Goal: Information Seeking & Learning: Learn about a topic

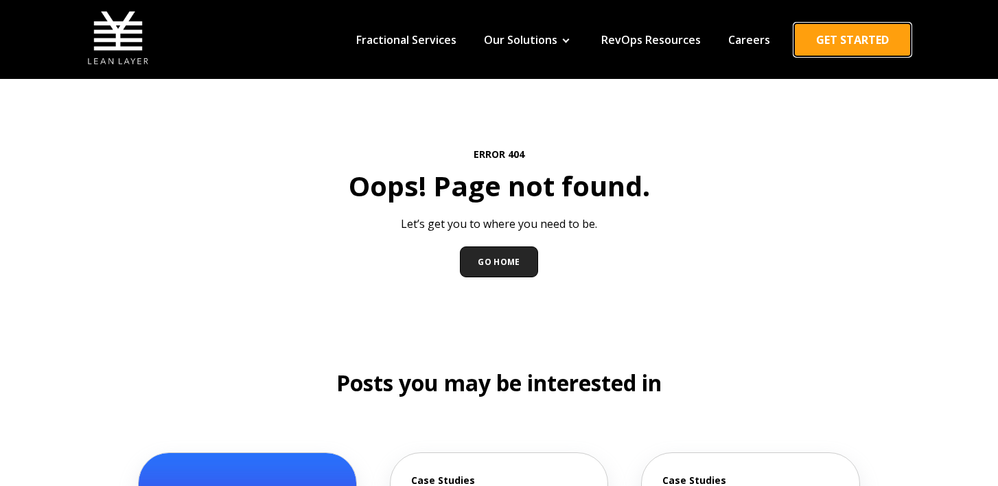
click at [839, 49] on link "GET STARTED" at bounding box center [852, 39] width 117 height 33
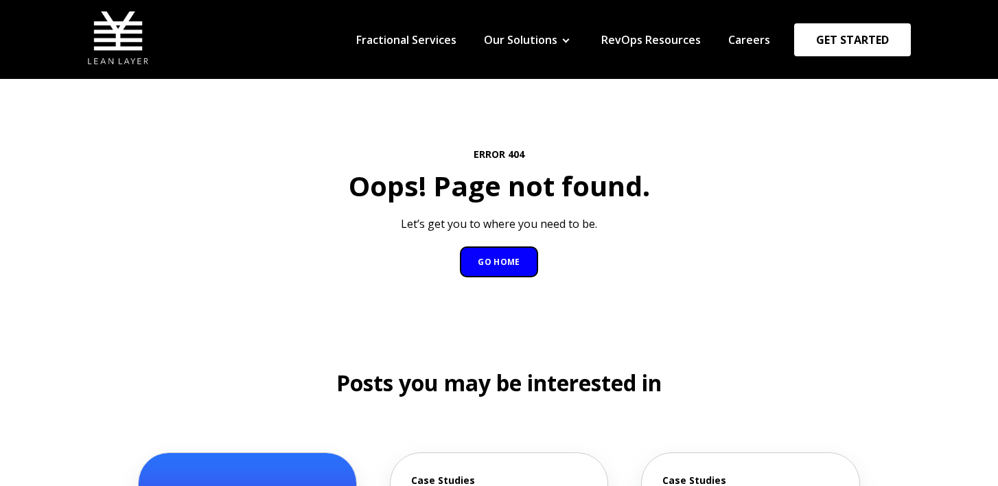
click at [499, 272] on link "GO HOME" at bounding box center [499, 261] width 78 height 31
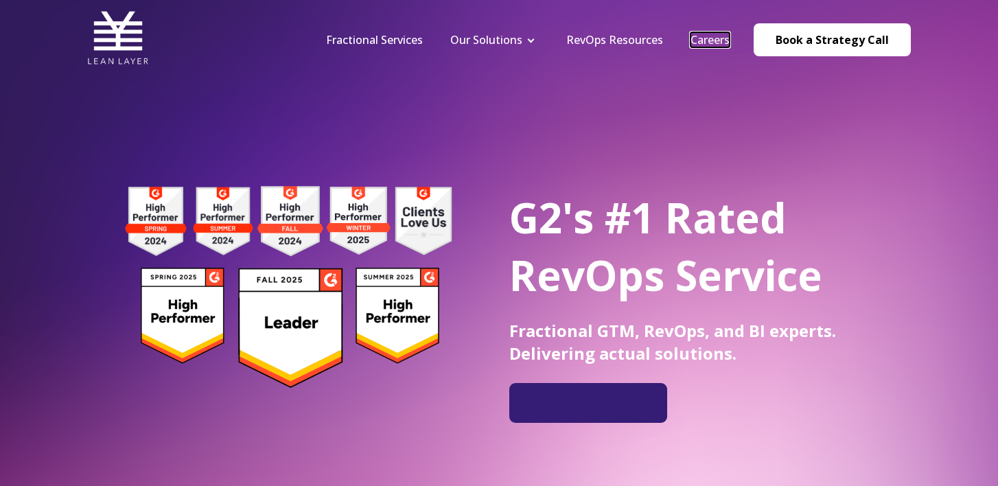
click at [704, 36] on link "Careers" at bounding box center [709, 39] width 39 height 15
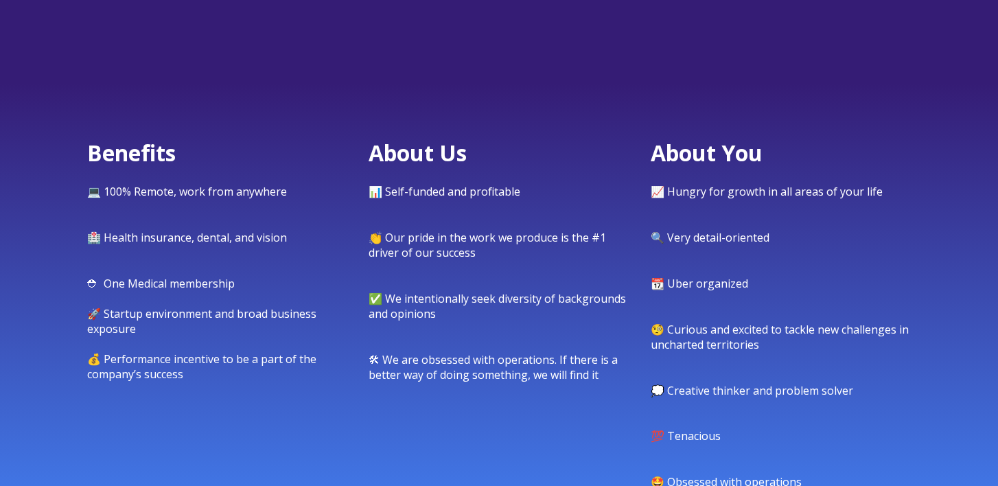
scroll to position [785, 0]
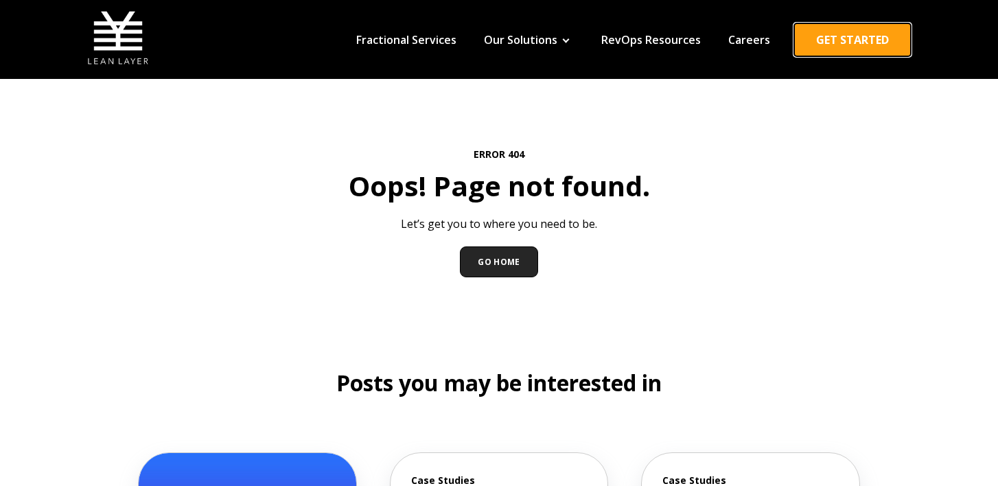
click at [858, 38] on link "GET STARTED" at bounding box center [852, 39] width 117 height 33
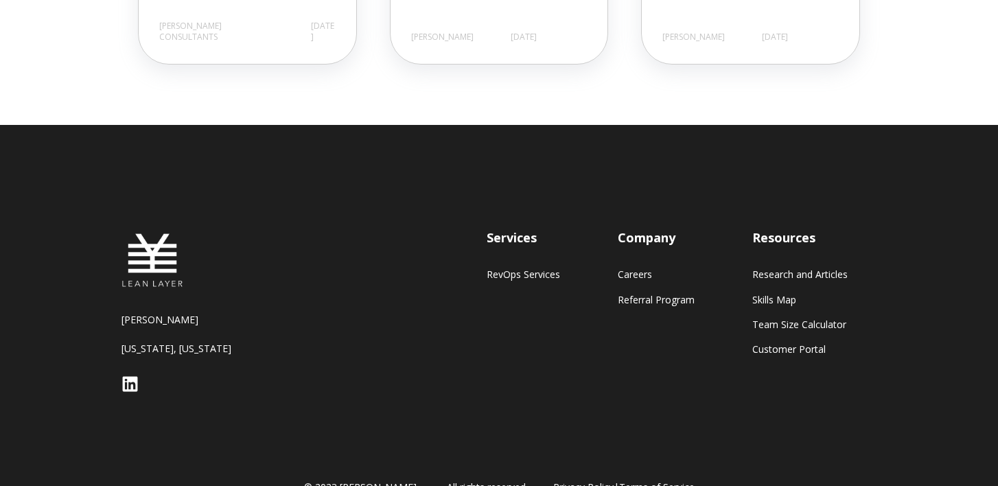
scroll to position [820, 0]
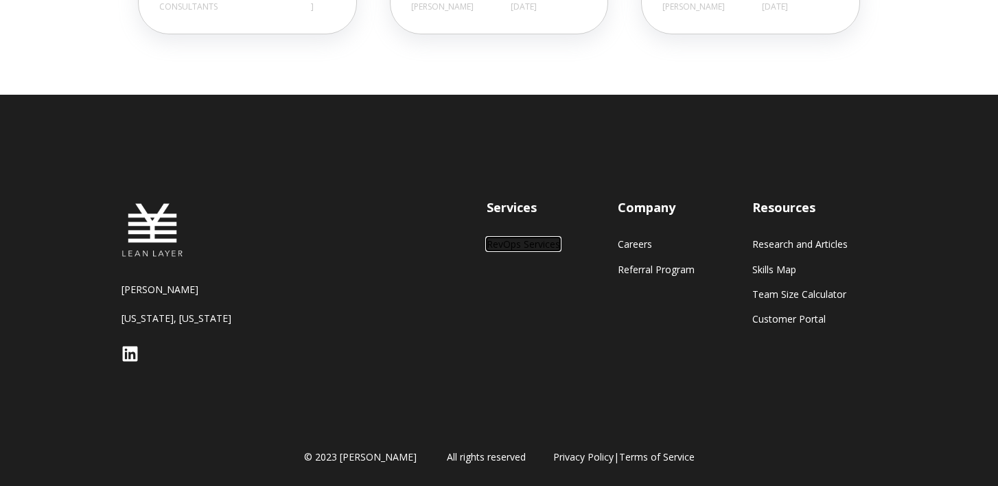
click at [536, 246] on link "RevOps Services" at bounding box center [523, 244] width 73 height 12
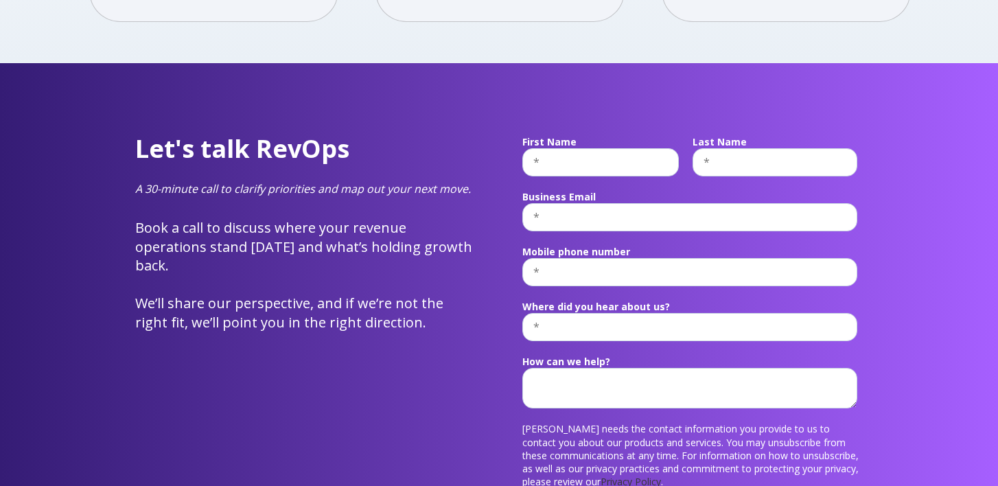
scroll to position [5330, 0]
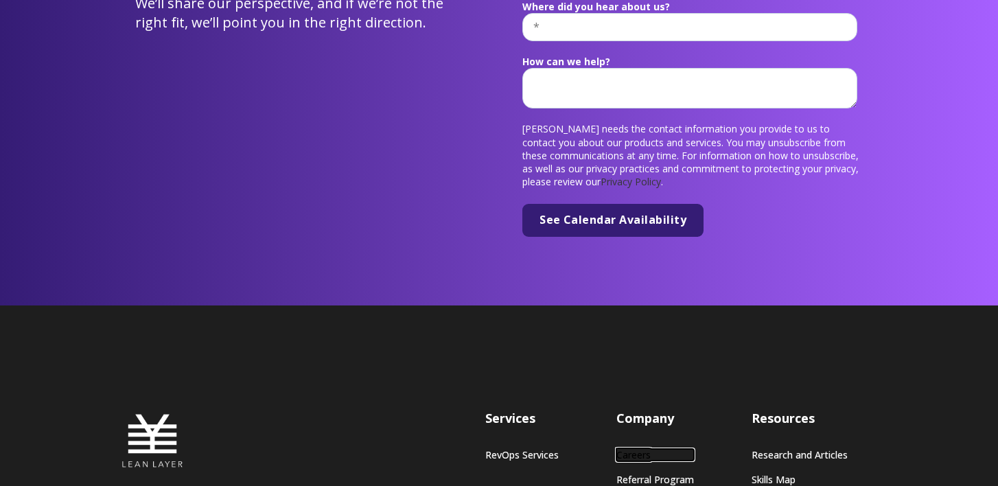
click at [632, 449] on link "Careers" at bounding box center [655, 455] width 78 height 12
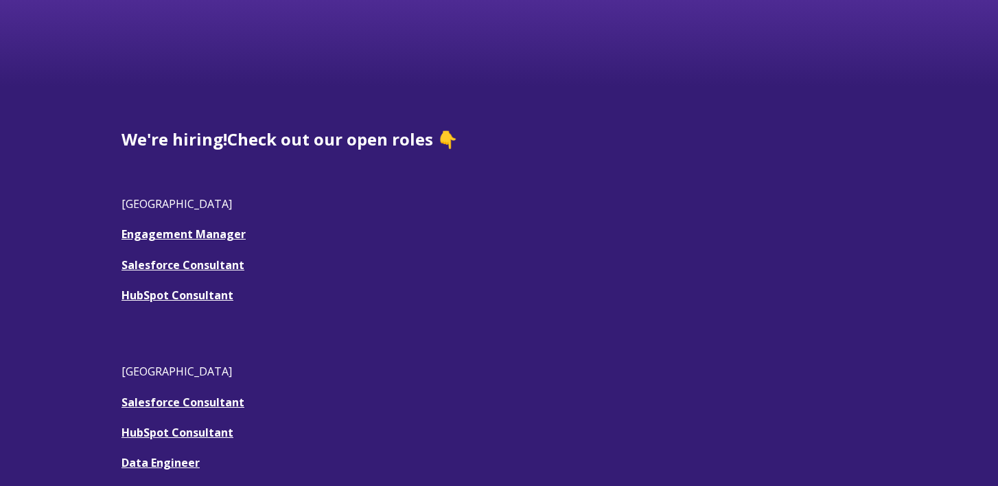
scroll to position [355, 0]
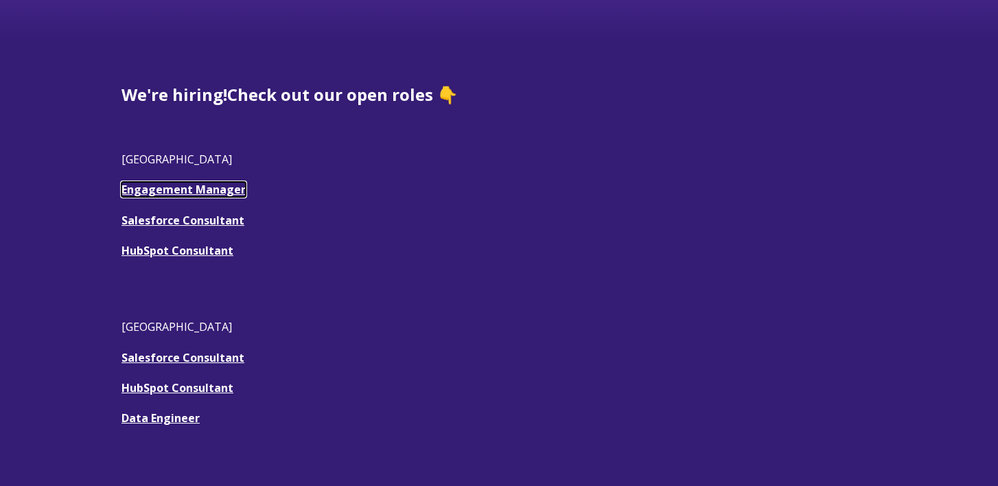
click at [176, 192] on link "Engagement Manager" at bounding box center [183, 189] width 124 height 15
click at [175, 224] on u "Salesforce Consultant" at bounding box center [182, 220] width 123 height 15
click at [202, 255] on link "HubSpot Consultant" at bounding box center [177, 250] width 112 height 15
click at [186, 194] on link "Engagement Manager" at bounding box center [183, 189] width 124 height 15
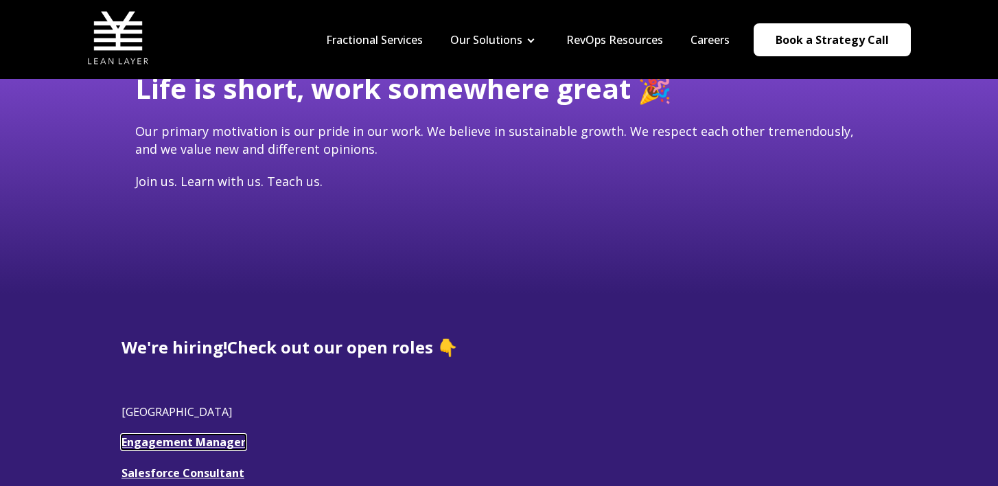
scroll to position [0, 0]
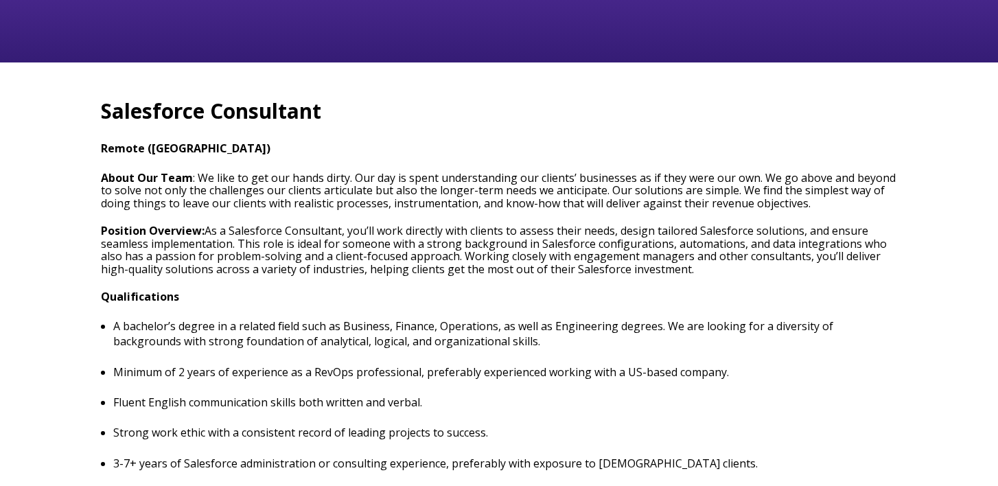
scroll to position [365, 0]
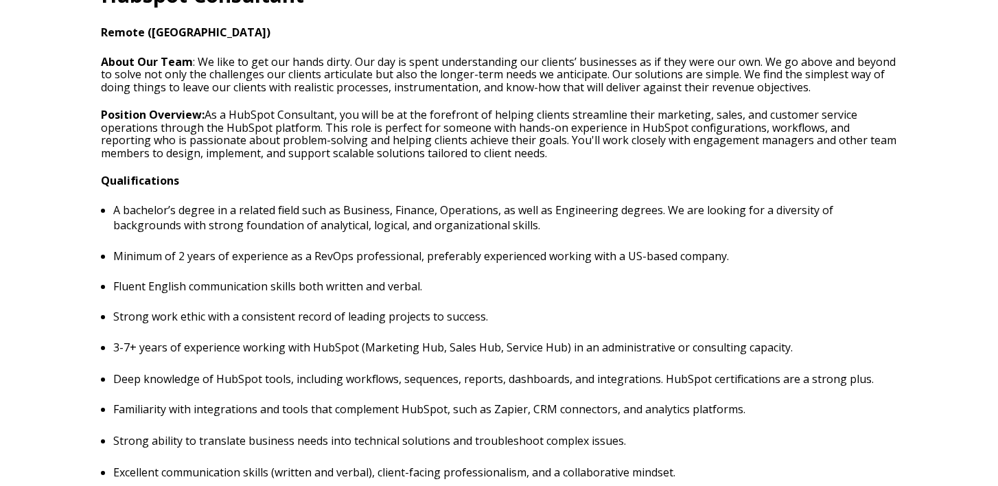
scroll to position [493, 0]
